Goal: Information Seeking & Learning: Learn about a topic

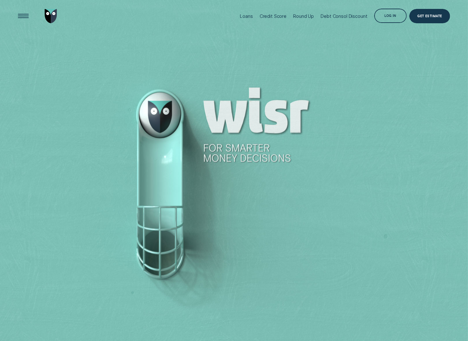
drag, startPoint x: 0, startPoint y: 0, endPoint x: 244, endPoint y: 15, distance: 244.6
click at [244, 15] on div "Loans" at bounding box center [246, 15] width 13 height 5
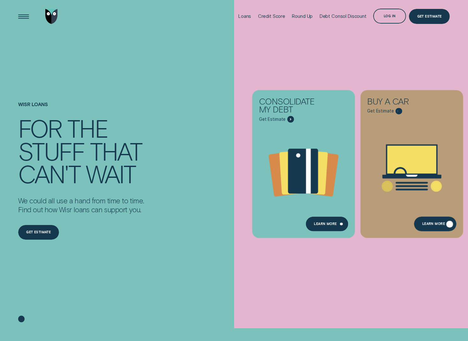
click at [434, 223] on div "Learn More" at bounding box center [434, 224] width 23 height 3
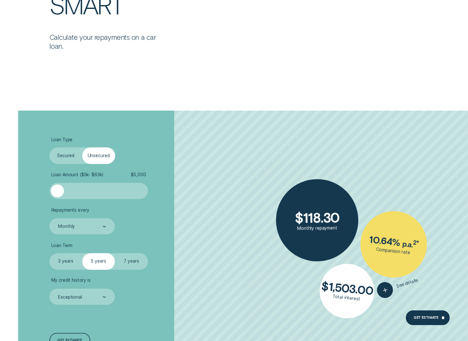
scroll to position [1117, 0]
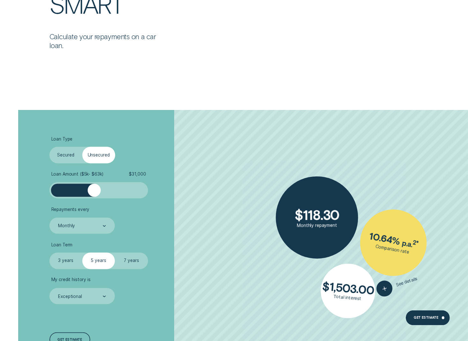
click at [94, 191] on div at bounding box center [98, 190] width 82 height 13
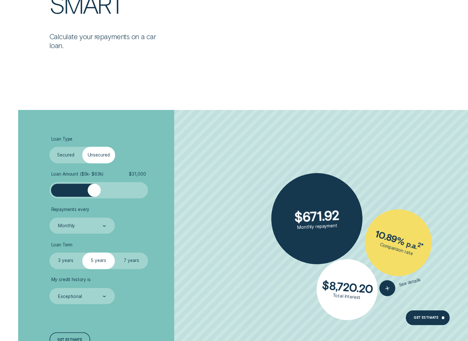
click at [80, 192] on div at bounding box center [98, 190] width 82 height 13
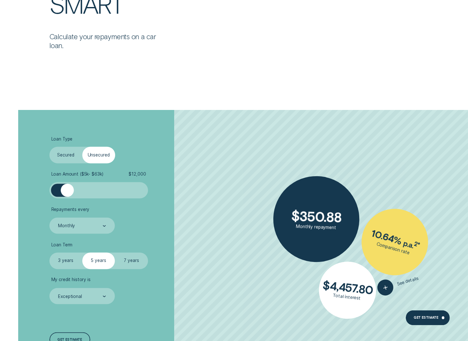
drag, startPoint x: 79, startPoint y: 194, endPoint x: 67, endPoint y: 198, distance: 12.5
click at [67, 198] on div at bounding box center [98, 191] width 99 height 16
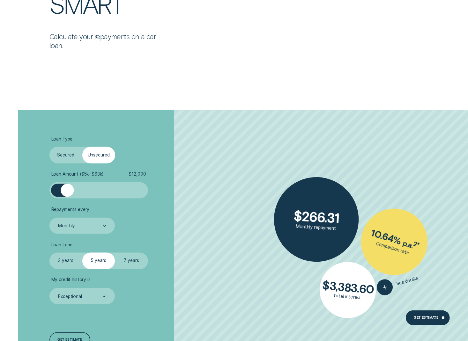
click at [67, 259] on label "3 years" at bounding box center [65, 261] width 33 height 16
click at [49, 253] on input "3 years" at bounding box center [49, 253] width 0 height 0
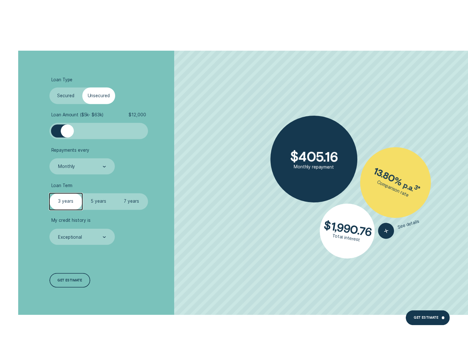
scroll to position [1180, 0]
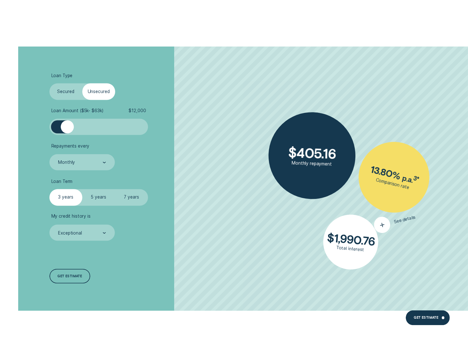
drag, startPoint x: 381, startPoint y: 225, endPoint x: 375, endPoint y: 227, distance: 6.5
click at [381, 225] on icon "button" at bounding box center [383, 225] width 10 height 11
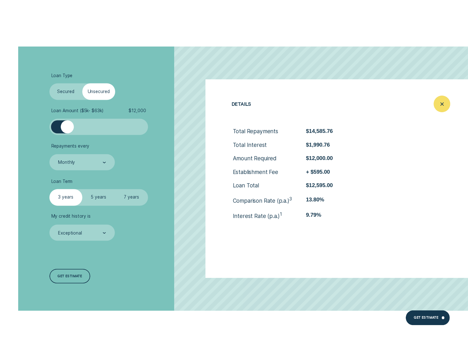
click at [441, 102] on icon "Close loan details" at bounding box center [442, 104] width 8 height 10
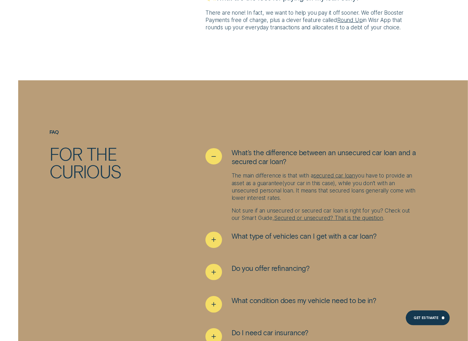
scroll to position [2872, 0]
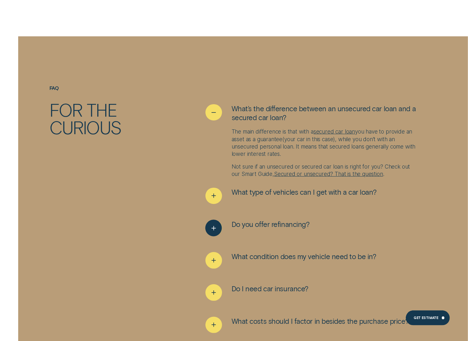
click at [218, 220] on div "See more" at bounding box center [214, 228] width 17 height 17
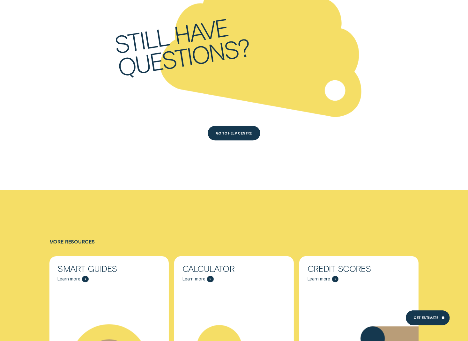
scroll to position [3542, 0]
